Goal: Task Accomplishment & Management: Use online tool/utility

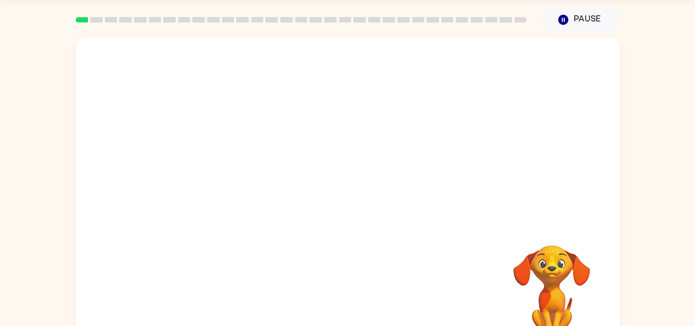
scroll to position [60, 0]
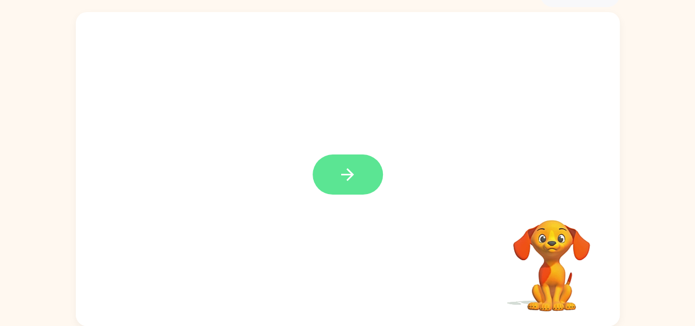
click at [339, 172] on icon "button" at bounding box center [347, 174] width 19 height 19
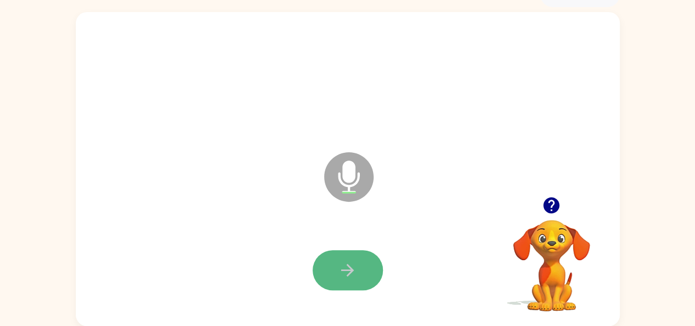
click at [332, 271] on button "button" at bounding box center [348, 270] width 70 height 40
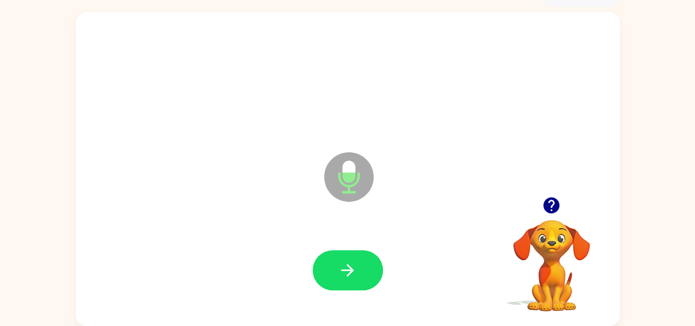
click at [332, 263] on button "button" at bounding box center [348, 270] width 70 height 40
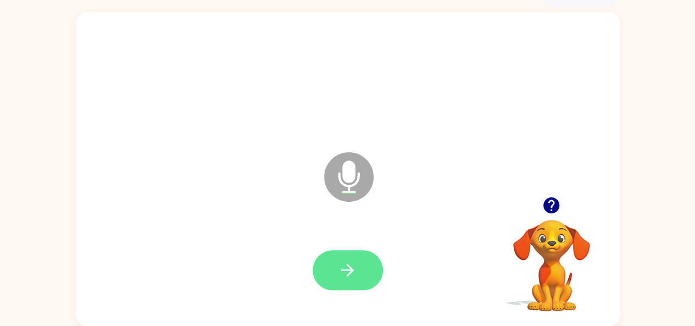
click at [327, 282] on button "button" at bounding box center [348, 270] width 70 height 40
click at [335, 277] on button "button" at bounding box center [348, 270] width 70 height 40
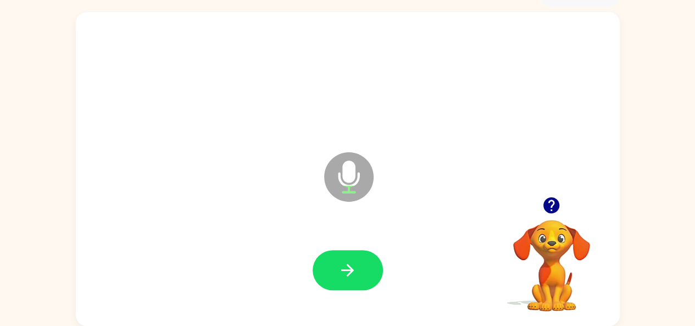
click at [343, 270] on icon "button" at bounding box center [347, 269] width 19 height 19
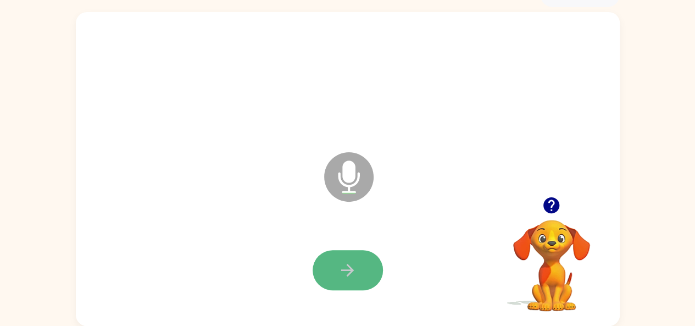
click at [357, 260] on button "button" at bounding box center [348, 270] width 70 height 40
click at [357, 259] on button "button" at bounding box center [348, 270] width 70 height 40
click at [357, 258] on button "button" at bounding box center [348, 270] width 70 height 40
click at [360, 253] on button "button" at bounding box center [348, 270] width 70 height 40
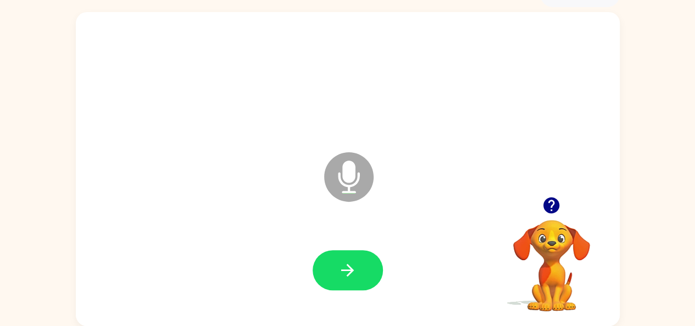
drag, startPoint x: 363, startPoint y: 252, endPoint x: 370, endPoint y: 236, distance: 17.7
click at [369, 241] on div at bounding box center [348, 270] width 522 height 90
click at [338, 272] on icon "button" at bounding box center [347, 269] width 19 height 19
drag, startPoint x: 337, startPoint y: 272, endPoint x: 345, endPoint y: 266, distance: 9.5
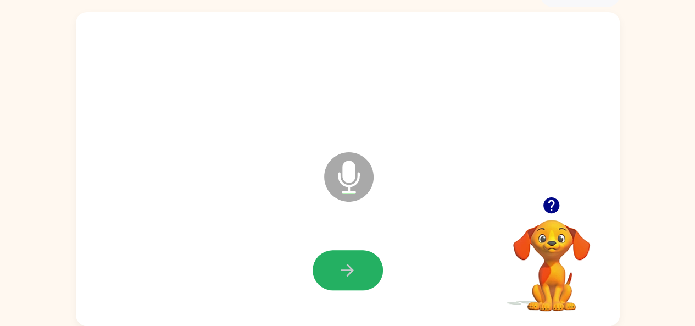
click at [345, 266] on icon "button" at bounding box center [347, 269] width 19 height 19
click at [386, 132] on div "Microphone The Microphone is here when it is your turn to talk" at bounding box center [321, 150] width 469 height 40
click at [374, 263] on button "button" at bounding box center [348, 270] width 70 height 40
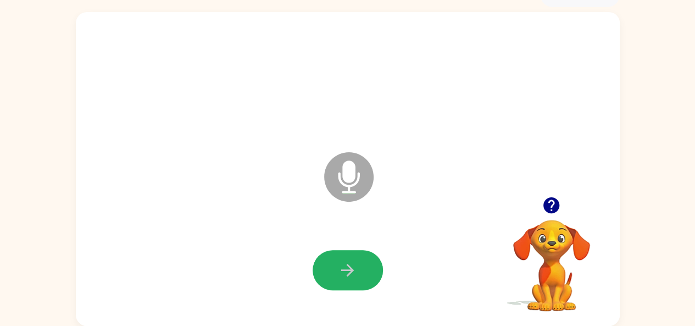
click at [374, 263] on button "button" at bounding box center [348, 270] width 70 height 40
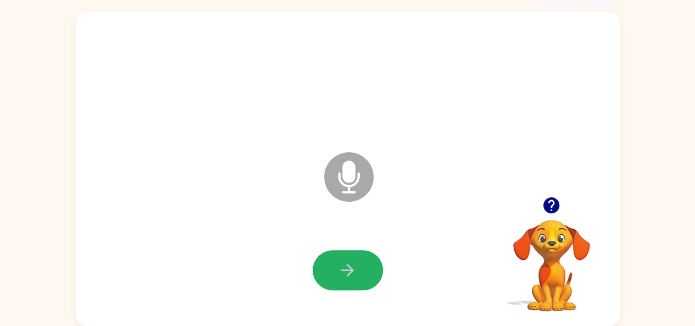
click at [374, 263] on button "button" at bounding box center [348, 270] width 70 height 40
click at [360, 258] on button "button" at bounding box center [348, 270] width 70 height 40
click at [359, 253] on button "button" at bounding box center [348, 270] width 70 height 40
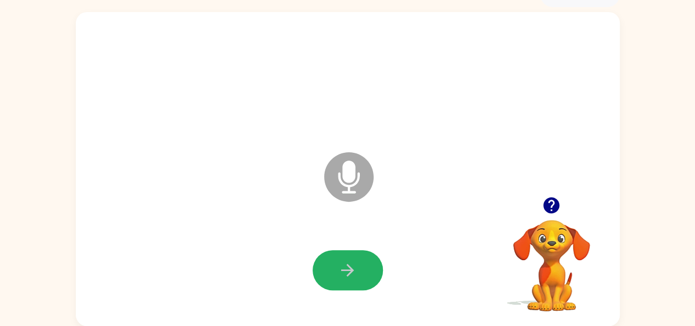
click at [359, 253] on button "button" at bounding box center [348, 270] width 70 height 40
click at [361, 269] on button "button" at bounding box center [348, 270] width 70 height 40
drag, startPoint x: 360, startPoint y: 268, endPoint x: 375, endPoint y: 243, distance: 28.1
click at [371, 255] on button "button" at bounding box center [348, 270] width 70 height 40
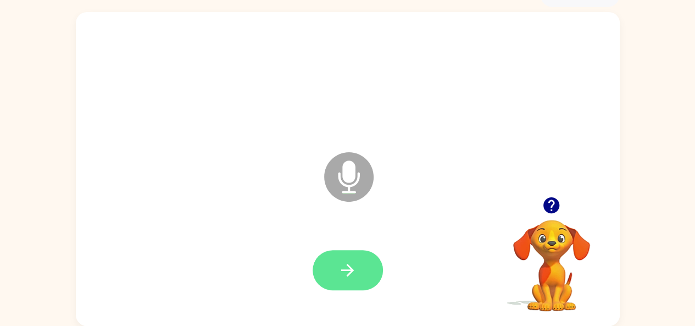
click at [337, 269] on button "button" at bounding box center [348, 270] width 70 height 40
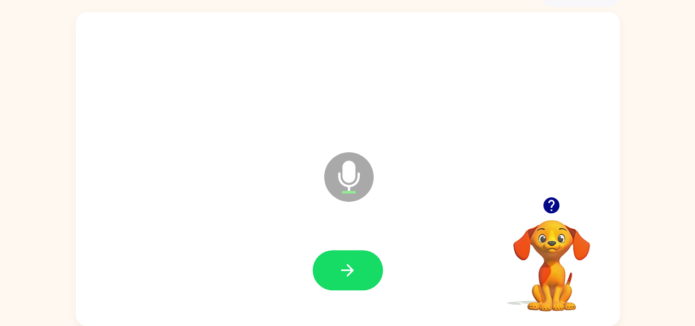
click at [332, 264] on button "button" at bounding box center [348, 270] width 70 height 40
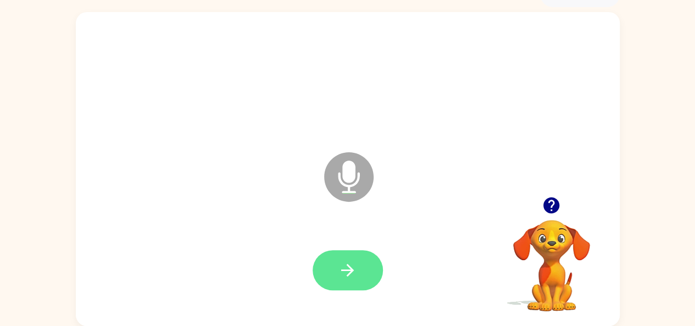
click at [357, 252] on button "button" at bounding box center [348, 270] width 70 height 40
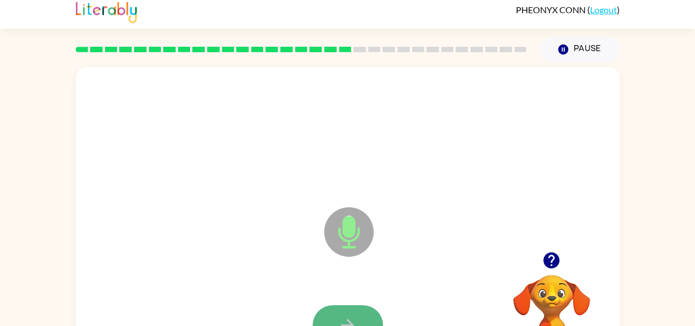
click at [361, 305] on button "button" at bounding box center [348, 325] width 70 height 40
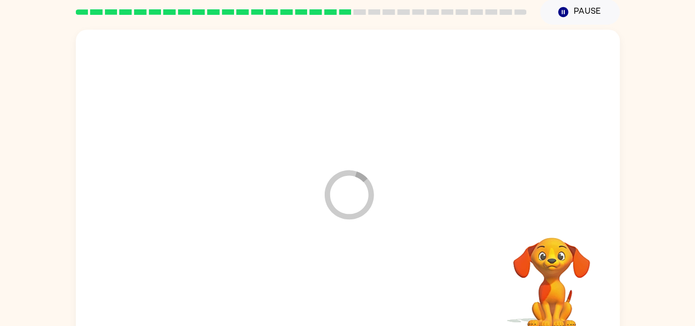
scroll to position [60, 0]
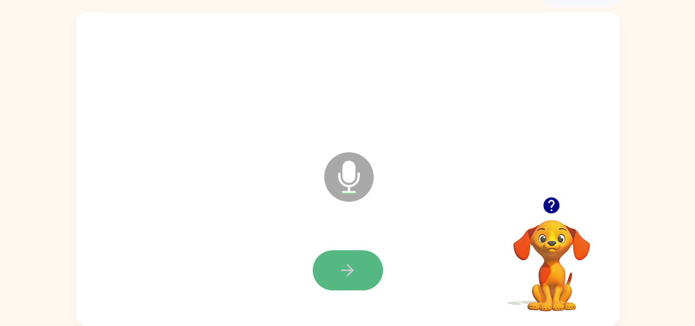
click at [363, 253] on button "button" at bounding box center [348, 270] width 70 height 40
click at [353, 262] on icon "button" at bounding box center [347, 269] width 19 height 19
click at [349, 258] on button "button" at bounding box center [348, 270] width 70 height 40
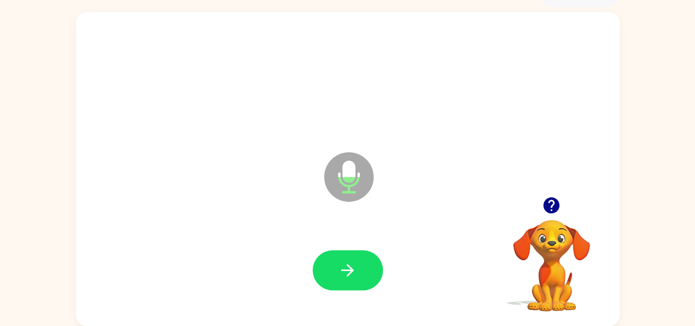
click at [349, 258] on button "button" at bounding box center [348, 270] width 70 height 40
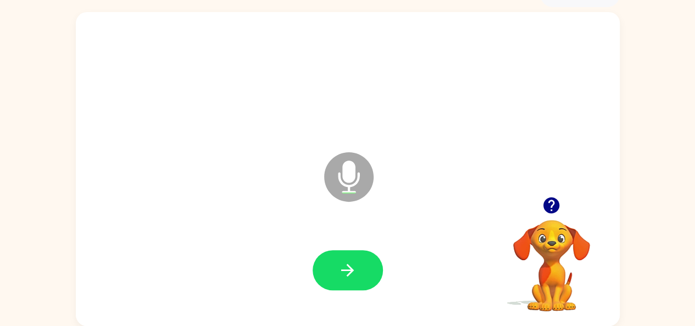
click at [349, 258] on button "button" at bounding box center [348, 270] width 70 height 40
click at [353, 261] on button "button" at bounding box center [348, 270] width 70 height 40
click at [352, 258] on button "button" at bounding box center [348, 270] width 70 height 40
click at [342, 266] on icon "button" at bounding box center [347, 269] width 19 height 19
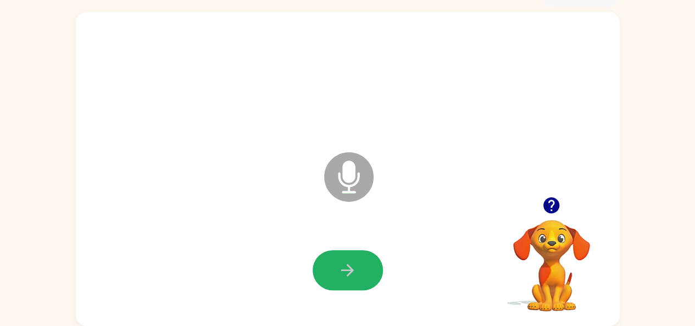
click at [342, 266] on icon "button" at bounding box center [347, 269] width 19 height 19
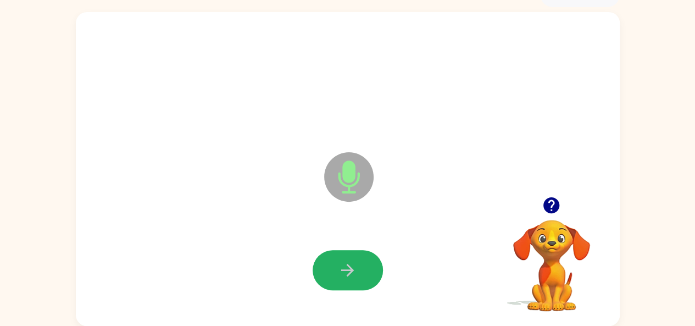
click at [342, 266] on icon "button" at bounding box center [347, 269] width 19 height 19
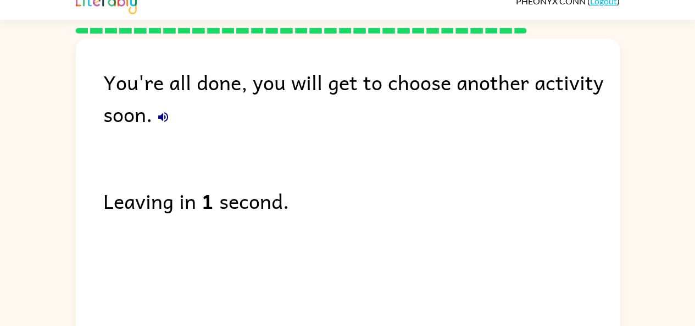
scroll to position [0, 0]
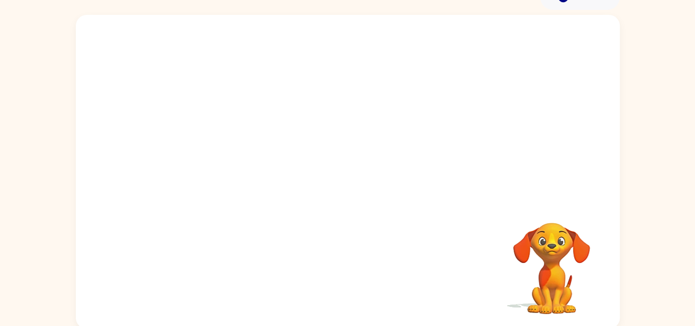
scroll to position [60, 0]
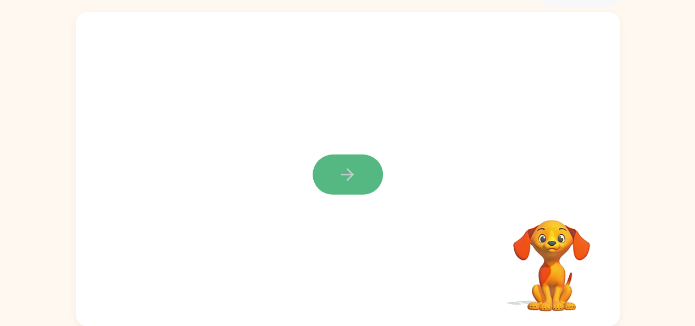
click at [342, 173] on icon "button" at bounding box center [347, 174] width 19 height 19
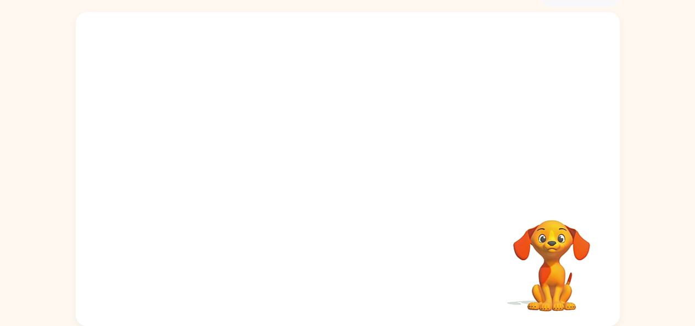
click at [342, 173] on div at bounding box center [348, 169] width 544 height 314
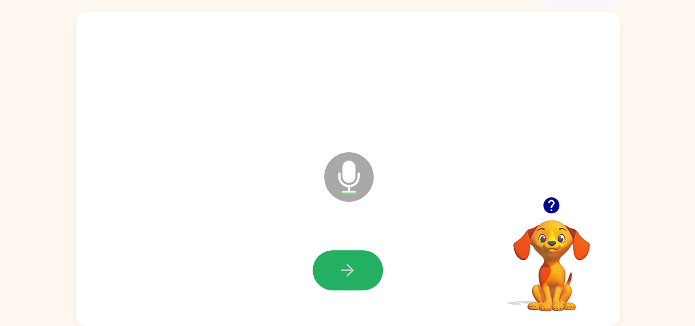
click at [318, 257] on button "button" at bounding box center [348, 270] width 70 height 40
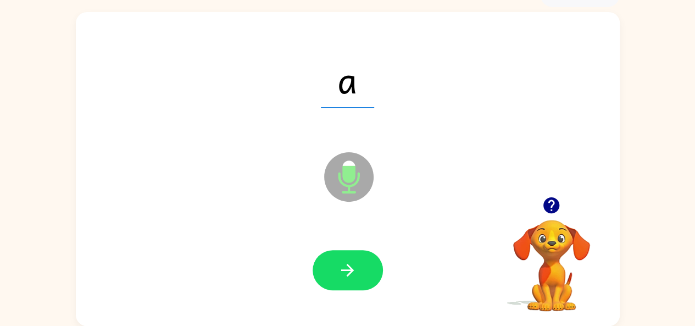
click at [323, 265] on button "button" at bounding box center [348, 270] width 70 height 40
click at [321, 264] on button "button" at bounding box center [348, 270] width 70 height 40
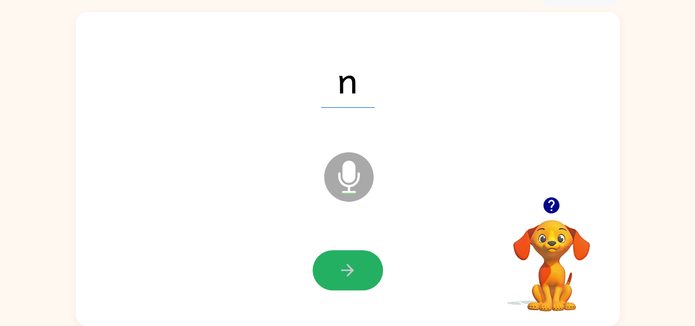
click at [321, 264] on button "button" at bounding box center [348, 270] width 70 height 40
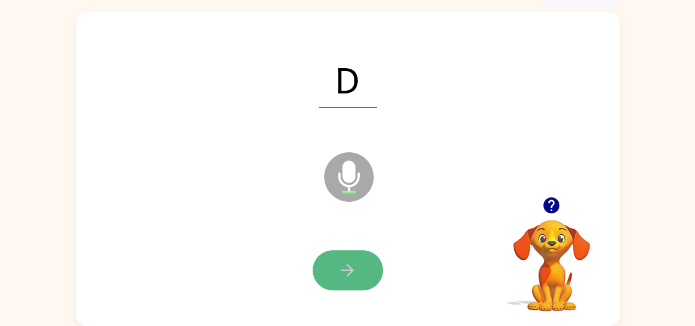
click at [319, 264] on button "button" at bounding box center [348, 270] width 70 height 40
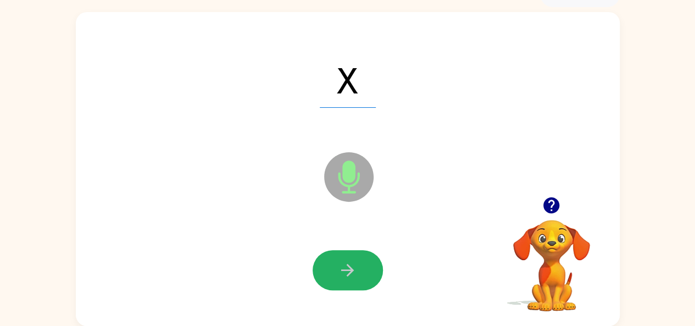
click at [319, 264] on button "button" at bounding box center [348, 270] width 70 height 40
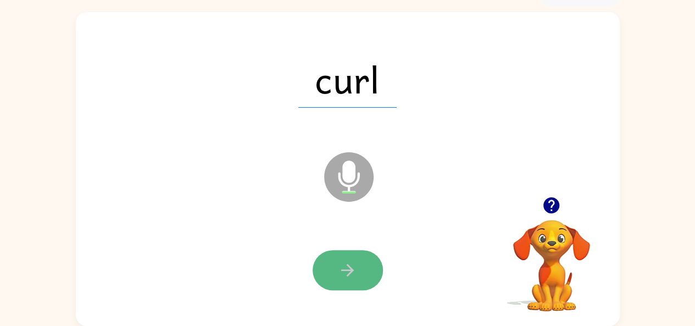
click at [336, 272] on button "button" at bounding box center [348, 270] width 70 height 40
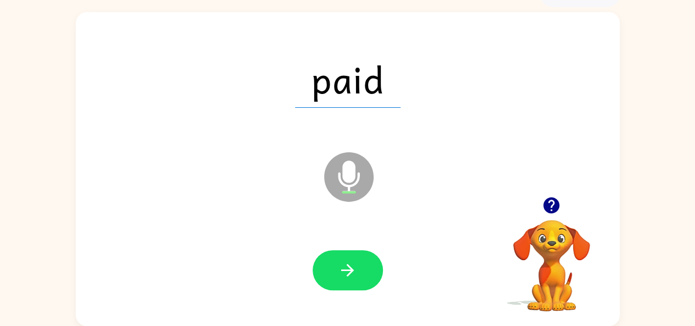
click at [335, 274] on button "button" at bounding box center [348, 270] width 70 height 40
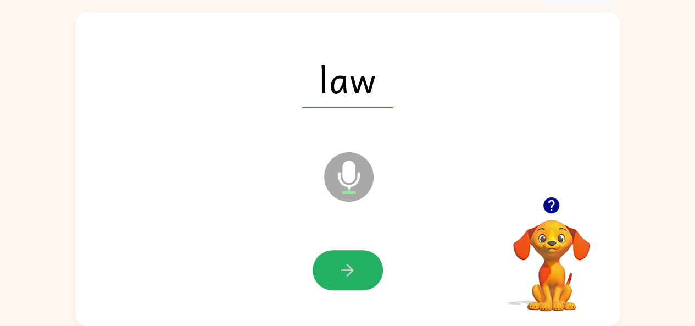
click at [335, 274] on button "button" at bounding box center [348, 270] width 70 height 40
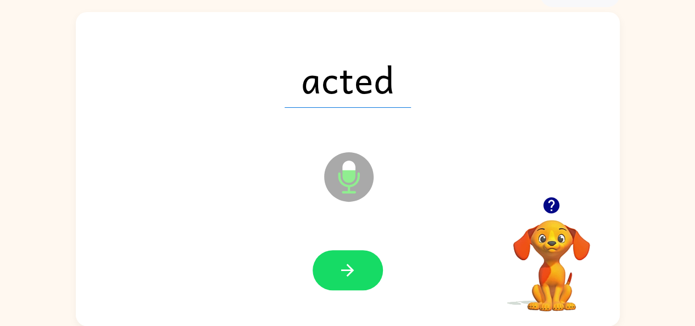
click at [335, 274] on button "button" at bounding box center [348, 270] width 70 height 40
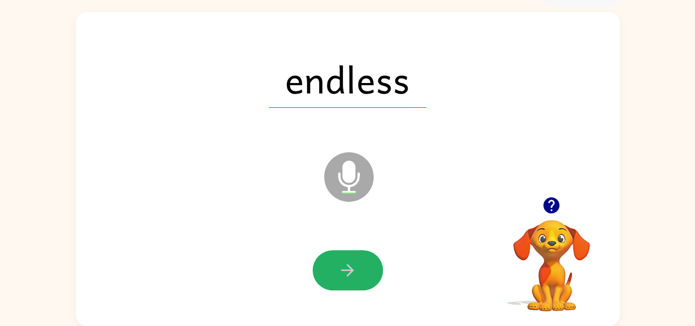
click at [335, 274] on button "button" at bounding box center [348, 270] width 70 height 40
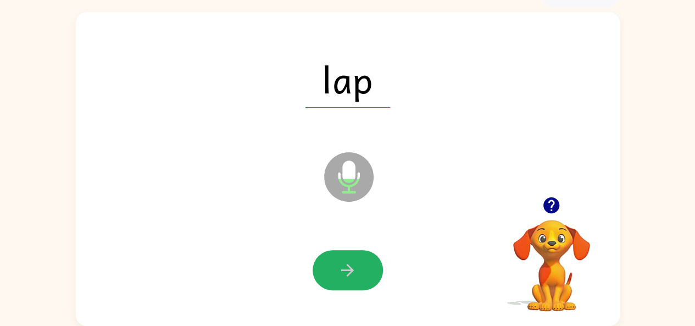
click at [350, 268] on icon "button" at bounding box center [347, 270] width 13 height 13
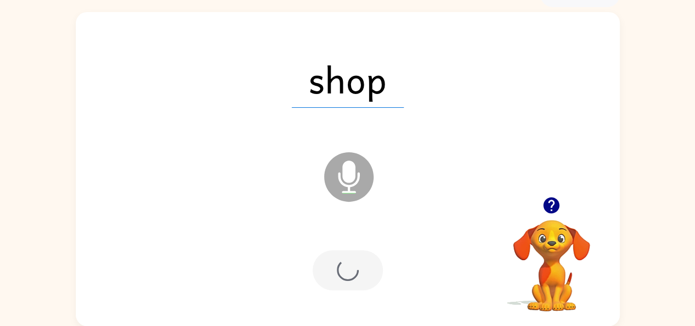
click at [350, 268] on div at bounding box center [348, 270] width 70 height 40
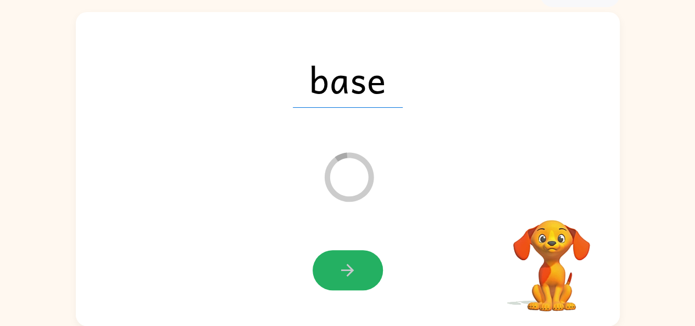
click at [350, 268] on icon "button" at bounding box center [347, 270] width 13 height 13
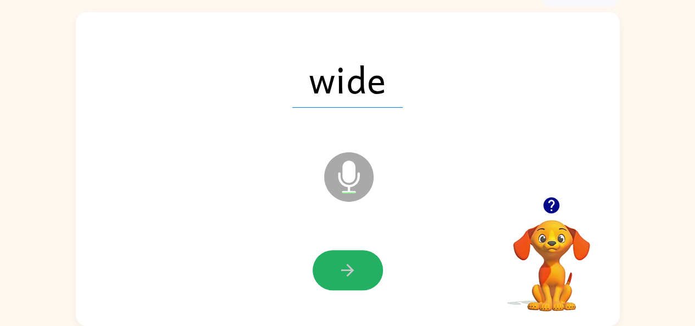
click at [350, 268] on icon "button" at bounding box center [347, 270] width 13 height 13
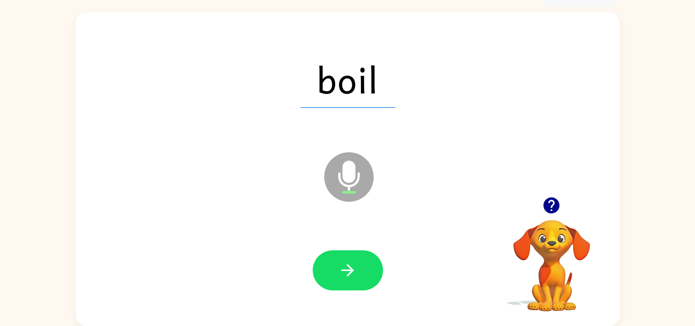
click at [0, 172] on div "boil Microphone The Microphone is here when it is your turn to talk Your browse…" at bounding box center [347, 166] width 695 height 319
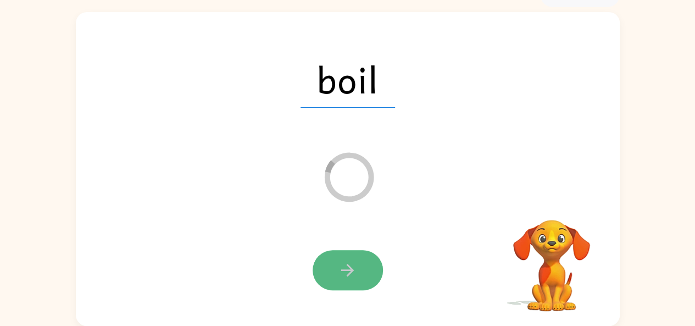
click at [326, 271] on button "button" at bounding box center [348, 270] width 70 height 40
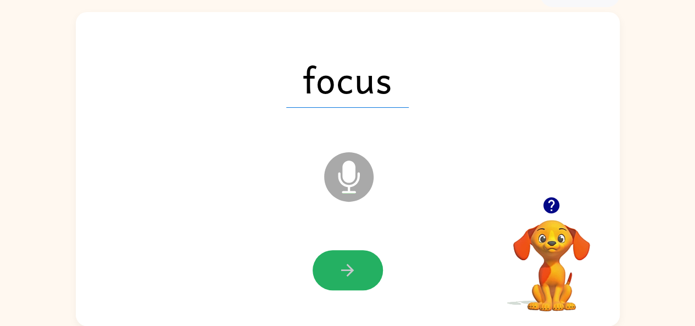
click at [326, 271] on button "button" at bounding box center [348, 270] width 70 height 40
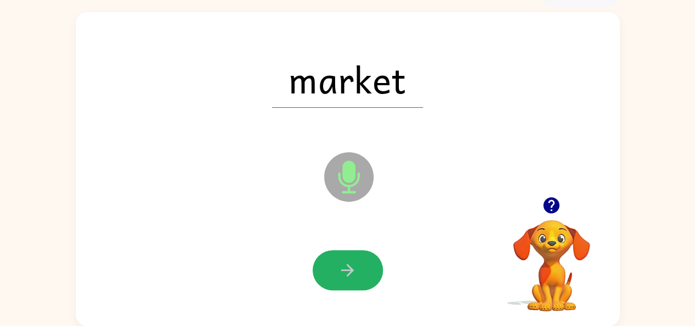
click at [326, 271] on button "button" at bounding box center [348, 270] width 70 height 40
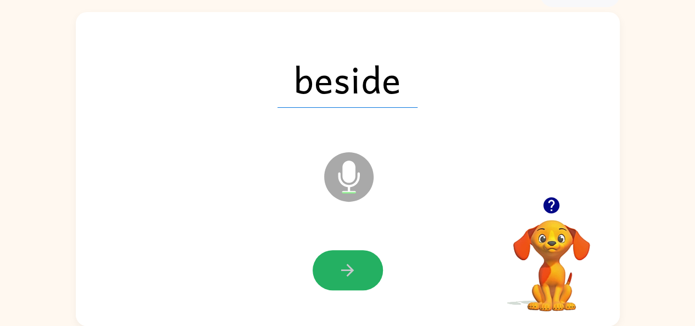
click at [326, 271] on button "button" at bounding box center [348, 270] width 70 height 40
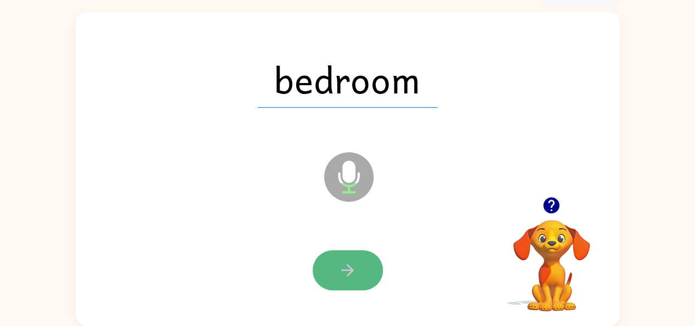
click at [318, 264] on button "button" at bounding box center [348, 270] width 70 height 40
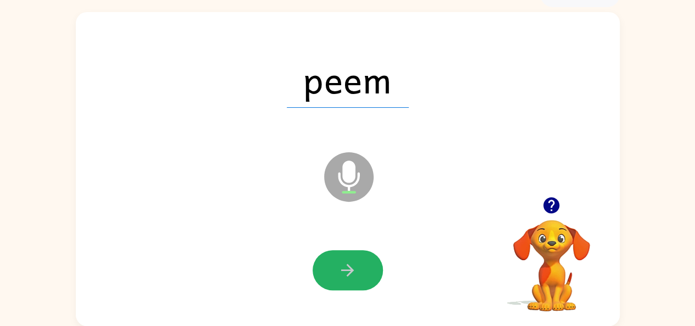
click at [318, 264] on button "button" at bounding box center [348, 270] width 70 height 40
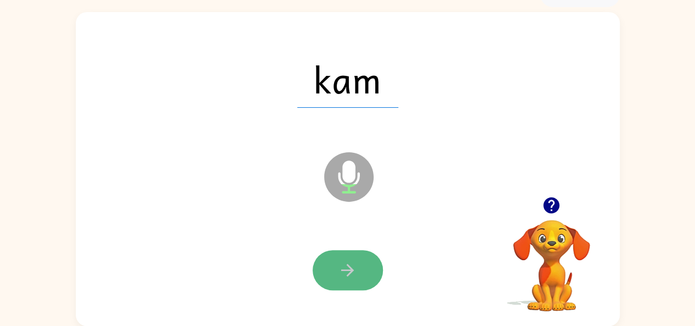
click at [336, 271] on button "button" at bounding box center [348, 270] width 70 height 40
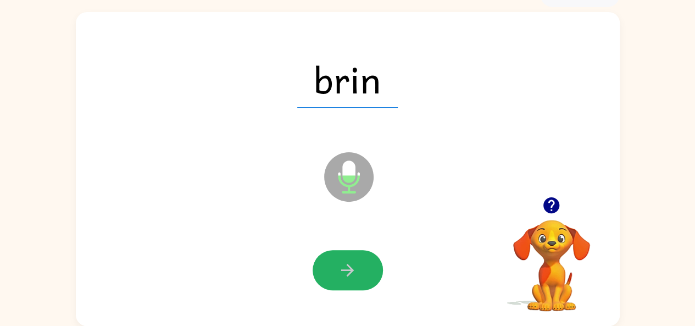
click at [336, 271] on button "button" at bounding box center [348, 270] width 70 height 40
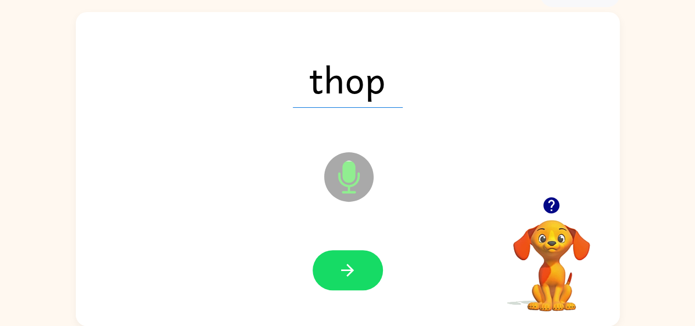
click at [336, 271] on button "button" at bounding box center [348, 270] width 70 height 40
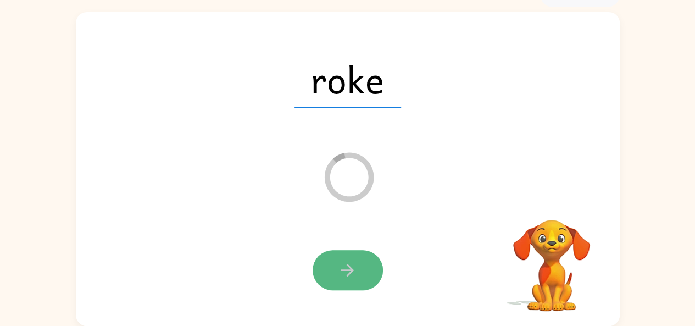
click at [342, 271] on icon "button" at bounding box center [347, 269] width 19 height 19
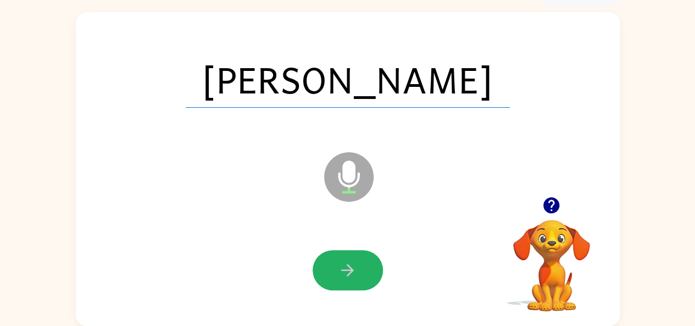
click at [342, 271] on icon "button" at bounding box center [347, 269] width 19 height 19
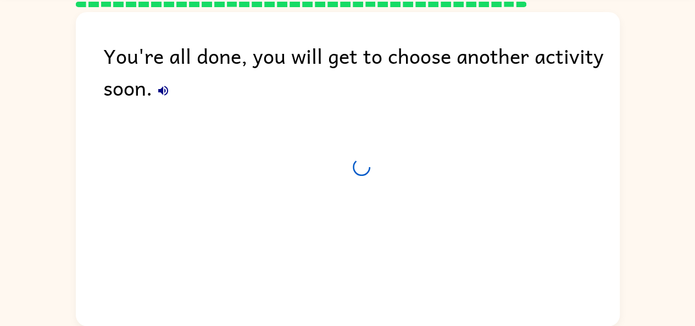
scroll to position [41, 0]
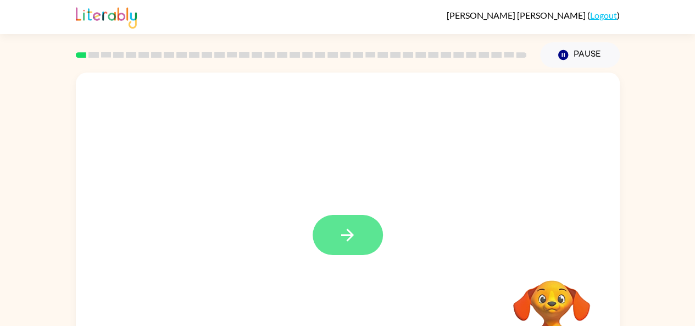
click at [363, 234] on button "button" at bounding box center [348, 235] width 70 height 40
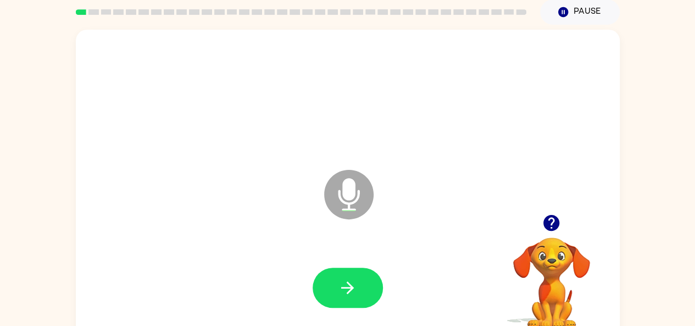
scroll to position [60, 0]
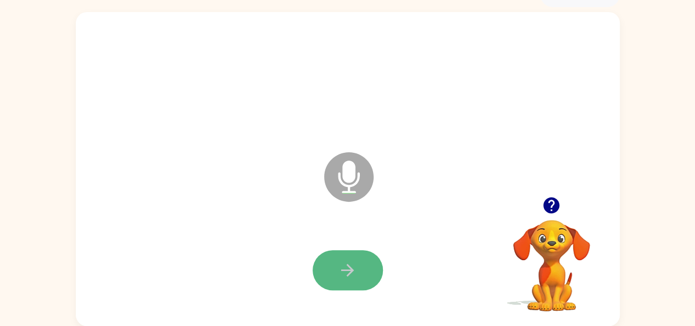
click at [360, 260] on button "button" at bounding box center [348, 270] width 70 height 40
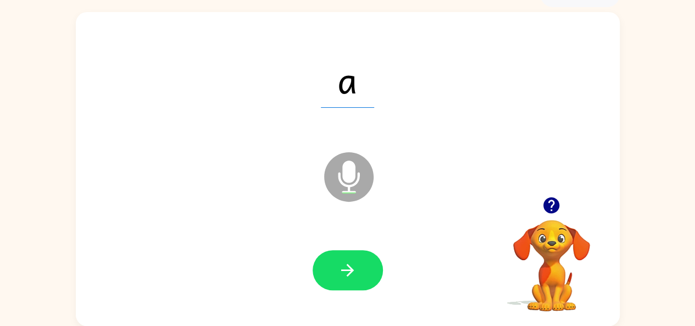
click at [335, 266] on button "button" at bounding box center [348, 270] width 70 height 40
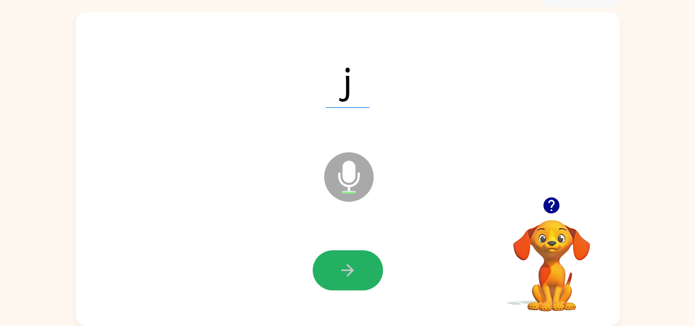
click at [357, 262] on button "button" at bounding box center [348, 270] width 70 height 40
click at [365, 263] on button "button" at bounding box center [348, 270] width 70 height 40
click at [366, 263] on button "button" at bounding box center [348, 270] width 70 height 40
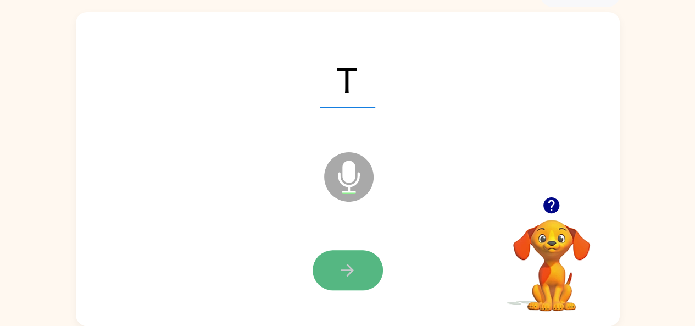
click at [350, 269] on icon "button" at bounding box center [347, 269] width 19 height 19
click at [345, 268] on icon "button" at bounding box center [347, 269] width 19 height 19
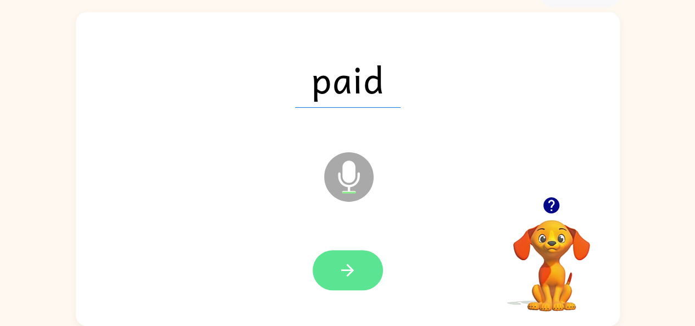
click at [349, 262] on icon "button" at bounding box center [347, 269] width 19 height 19
click at [353, 271] on icon "button" at bounding box center [347, 269] width 19 height 19
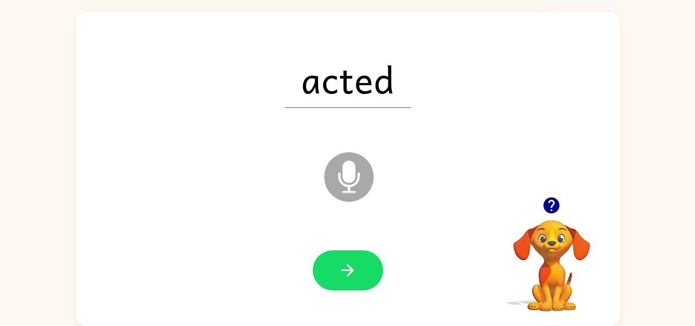
click at [353, 270] on icon "button" at bounding box center [347, 270] width 13 height 13
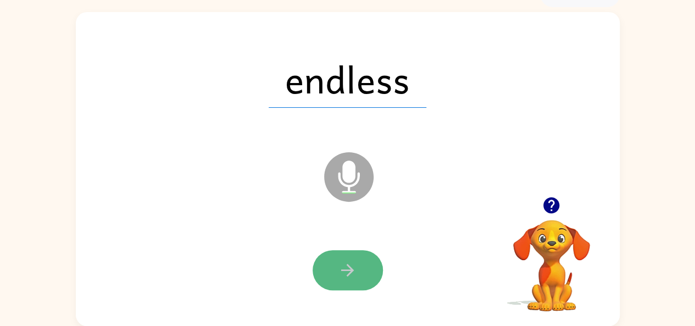
click at [354, 267] on icon "button" at bounding box center [347, 269] width 19 height 19
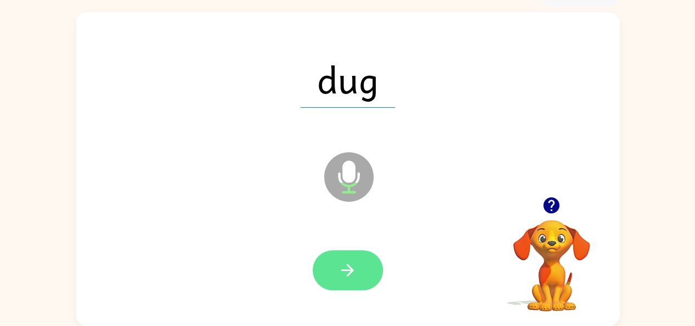
click at [350, 272] on icon "button" at bounding box center [347, 270] width 13 height 13
click at [348, 263] on icon "button" at bounding box center [347, 269] width 19 height 19
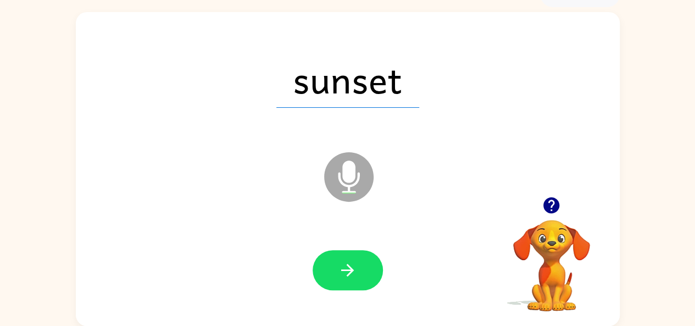
click at [348, 263] on icon "button" at bounding box center [347, 269] width 19 height 19
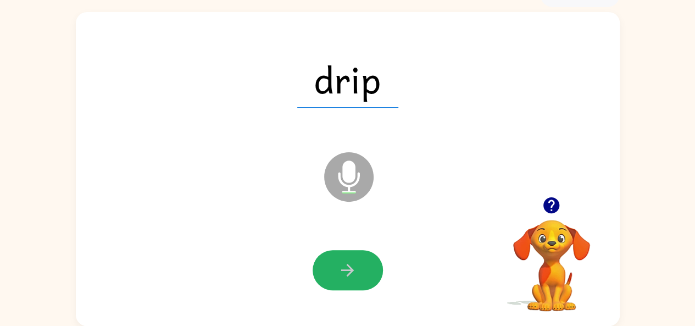
click at [348, 263] on icon "button" at bounding box center [347, 269] width 19 height 19
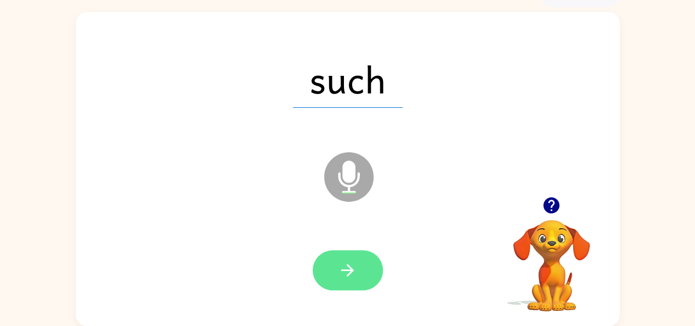
click at [359, 265] on button "button" at bounding box center [348, 270] width 70 height 40
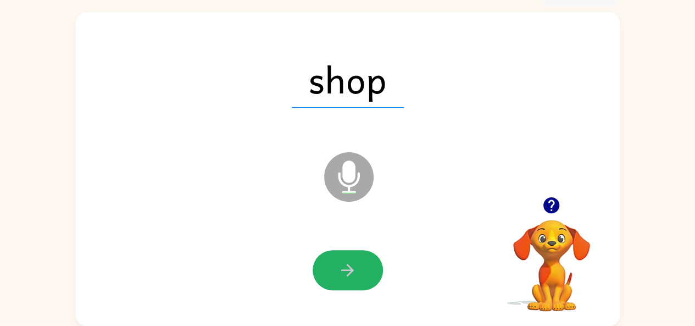
click at [359, 265] on button "button" at bounding box center [348, 270] width 70 height 40
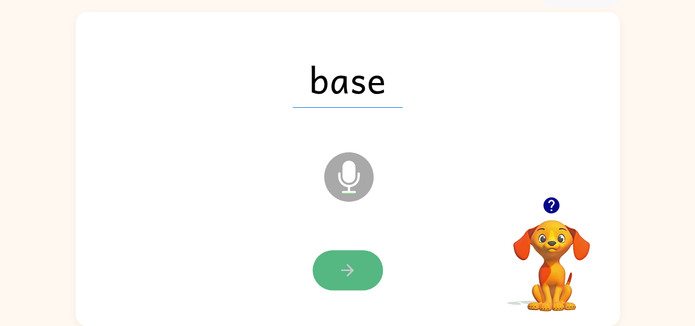
click at [348, 275] on icon "button" at bounding box center [347, 269] width 19 height 19
click at [360, 266] on button "button" at bounding box center [348, 270] width 70 height 40
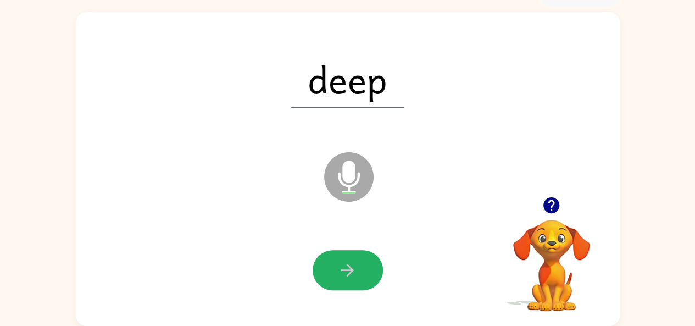
click at [361, 265] on button "button" at bounding box center [348, 270] width 70 height 40
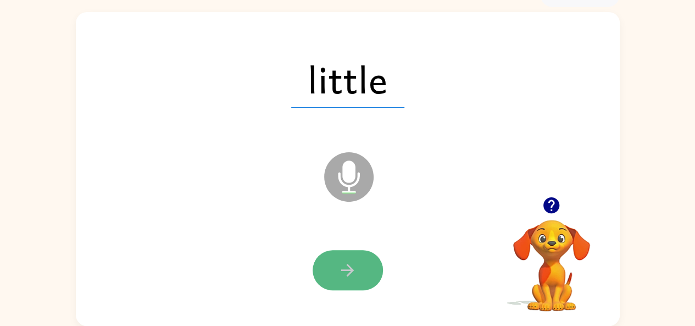
click at [360, 254] on button "button" at bounding box center [348, 270] width 70 height 40
click at [352, 277] on icon "button" at bounding box center [347, 269] width 19 height 19
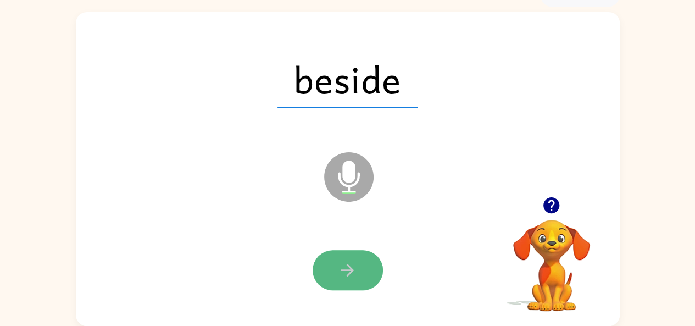
click at [338, 265] on icon "button" at bounding box center [347, 269] width 19 height 19
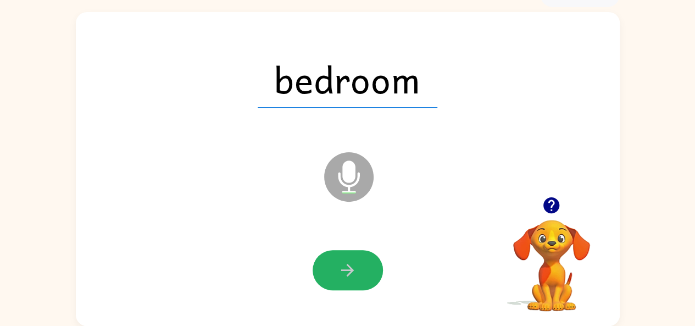
click at [338, 265] on icon "button" at bounding box center [347, 269] width 19 height 19
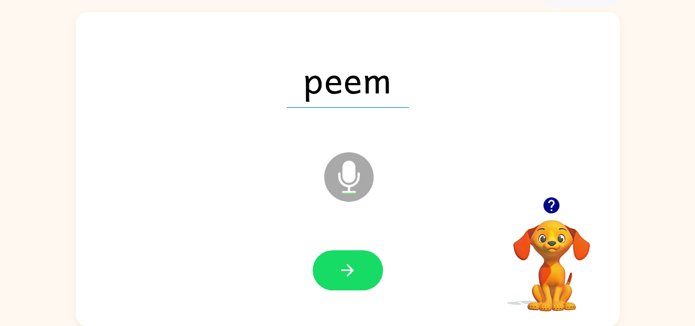
click at [338, 265] on icon "button" at bounding box center [347, 269] width 19 height 19
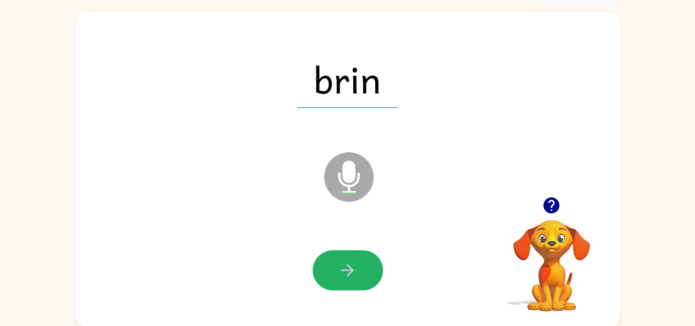
click at [338, 265] on icon "button" at bounding box center [347, 269] width 19 height 19
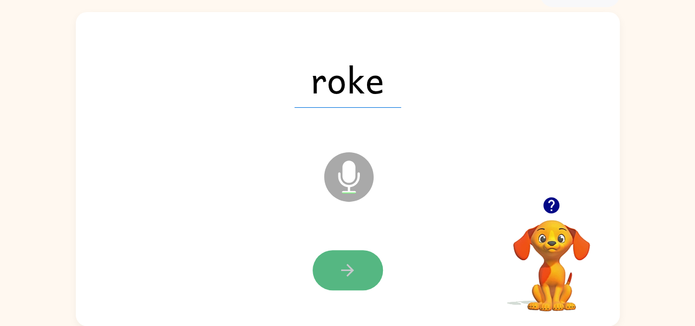
click at [349, 277] on icon "button" at bounding box center [347, 269] width 19 height 19
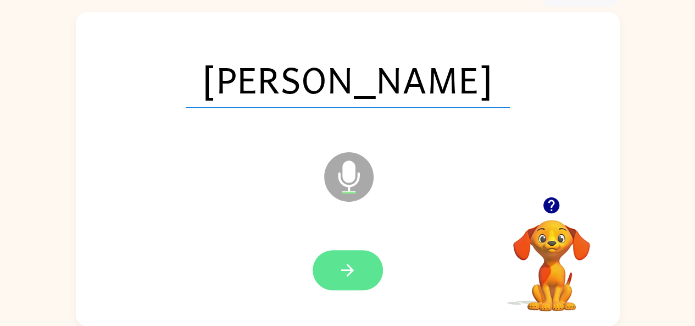
click at [361, 255] on button "button" at bounding box center [348, 270] width 70 height 40
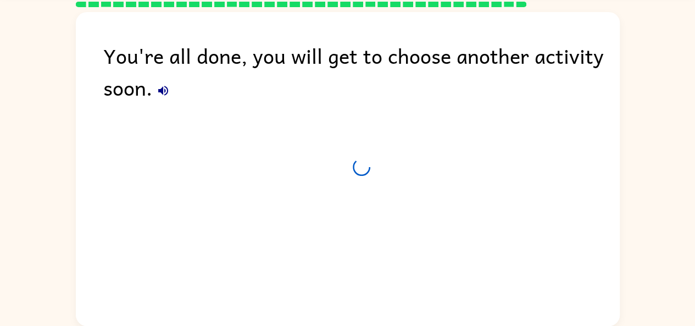
scroll to position [41, 0]
